Goal: Find contact information: Find contact information

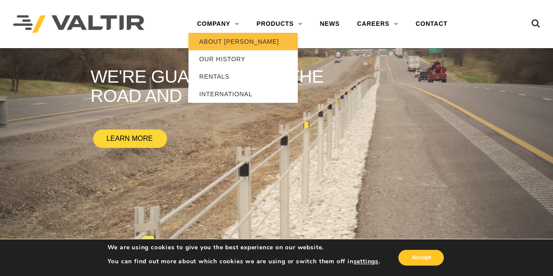
click at [230, 41] on link "ABOUT [PERSON_NAME]" at bounding box center [242, 41] width 109 height 17
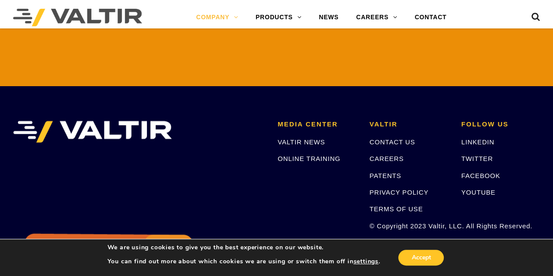
scroll to position [2125, 0]
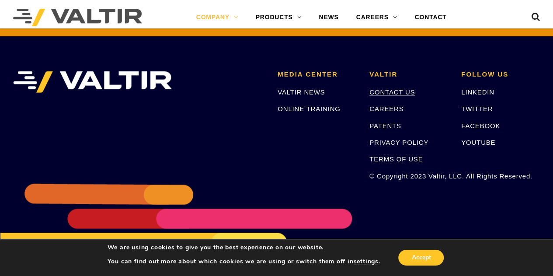
click at [391, 90] on link "CONTACT US" at bounding box center [391, 91] width 45 height 7
